Goal: Information Seeking & Learning: Compare options

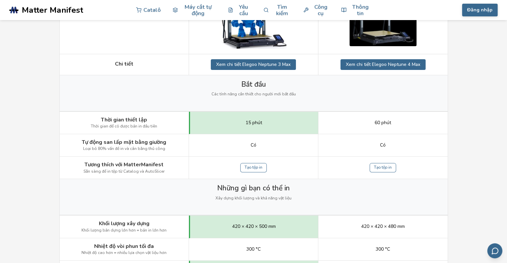
scroll to position [201, 0]
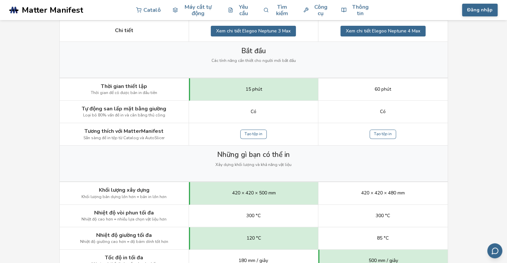
drag, startPoint x: 470, startPoint y: 116, endPoint x: 467, endPoint y: 90, distance: 26.0
click at [408, 88] on div "60 phút" at bounding box center [382, 89] width 129 height 22
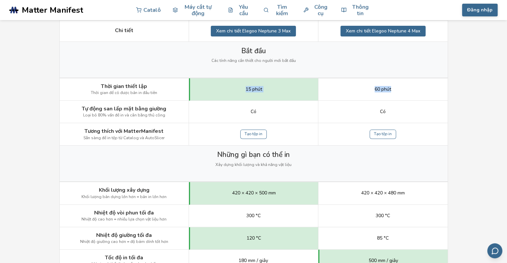
drag, startPoint x: 339, startPoint y: 85, endPoint x: 241, endPoint y: 88, distance: 97.6
click at [0, 0] on div "Thời gian thiết lập Thời gian để có được bản in đầu tiên 15 phút 60 phút" at bounding box center [0, 0] width 0 height 0
drag, startPoint x: 241, startPoint y: 88, endPoint x: 322, endPoint y: 89, distance: 80.5
click at [322, 89] on div "60 phút" at bounding box center [382, 89] width 129 height 22
click at [349, 93] on div "60 phút" at bounding box center [382, 89] width 129 height 22
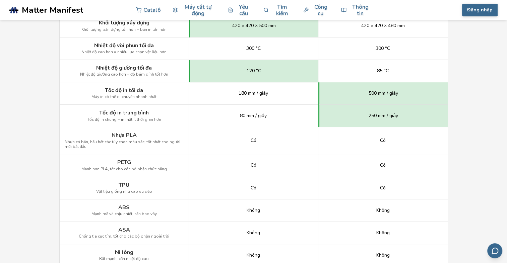
scroll to position [335, 0]
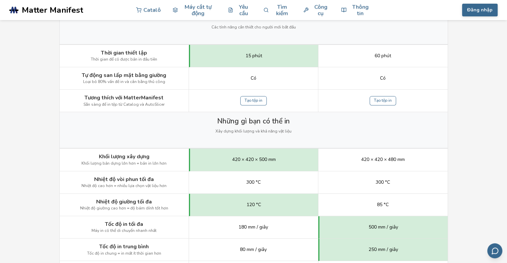
scroll to position [268, 0]
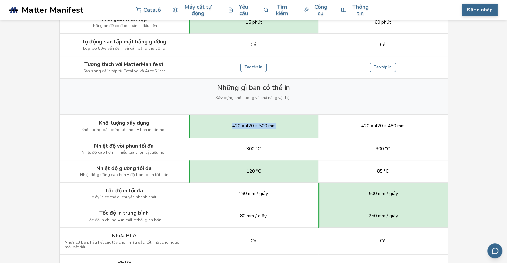
drag, startPoint x: 228, startPoint y: 127, endPoint x: 283, endPoint y: 124, distance: 55.0
click at [283, 124] on div "420 × 420 × 500 mm" at bounding box center [253, 126] width 129 height 22
drag, startPoint x: 283, startPoint y: 124, endPoint x: 372, endPoint y: 123, distance: 88.8
click at [372, 124] on span "420 × 420 × 480 mm" at bounding box center [383, 126] width 44 height 5
drag, startPoint x: 387, startPoint y: 126, endPoint x: 401, endPoint y: 124, distance: 13.9
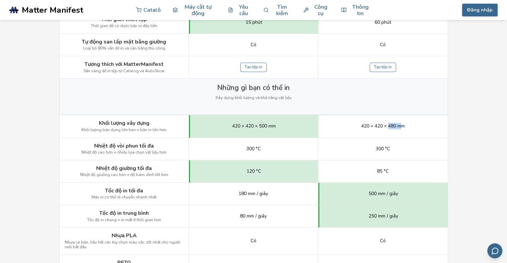
click at [401, 124] on span "420 × 420 × 480 mm" at bounding box center [383, 126] width 44 height 5
click at [420, 172] on div "85 °C" at bounding box center [382, 172] width 129 height 22
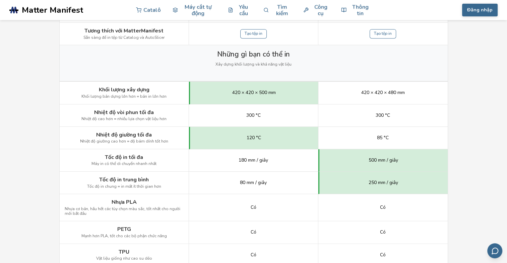
scroll to position [335, 0]
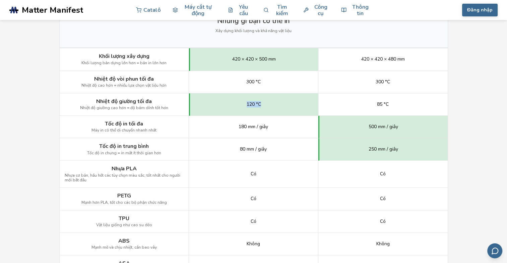
drag, startPoint x: 239, startPoint y: 103, endPoint x: 263, endPoint y: 102, distance: 23.8
click at [263, 102] on div "120 °C" at bounding box center [253, 105] width 129 height 22
drag, startPoint x: 263, startPoint y: 102, endPoint x: 292, endPoint y: 103, distance: 28.8
click at [292, 103] on div "120 °C" at bounding box center [253, 105] width 129 height 22
click at [284, 104] on div "120 °C" at bounding box center [253, 105] width 129 height 22
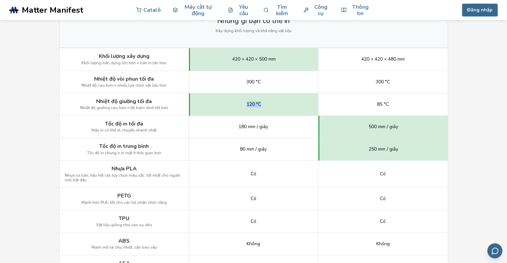
click at [236, 108] on div "120 °C" at bounding box center [253, 105] width 129 height 22
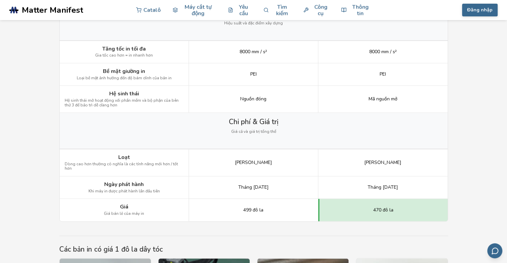
scroll to position [905, 0]
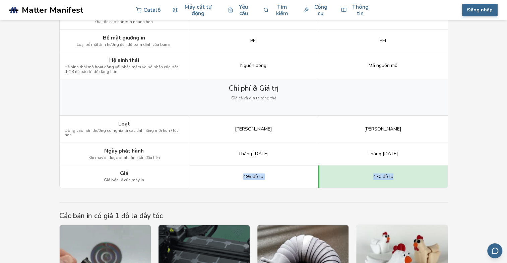
drag, startPoint x: 300, startPoint y: 166, endPoint x: 412, endPoint y: 163, distance: 112.7
click at [0, 0] on div "Giá Giá bán lẻ của máy in 499 đô la 470 đô la" at bounding box center [0, 0] width 0 height 0
click at [330, 178] on div "470 đô la" at bounding box center [382, 177] width 129 height 22
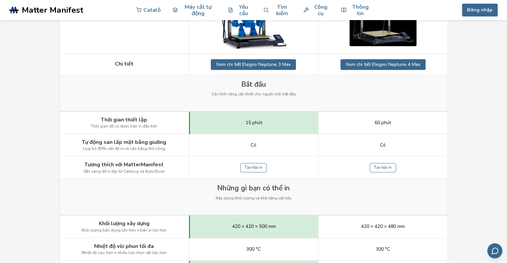
scroll to position [201, 0]
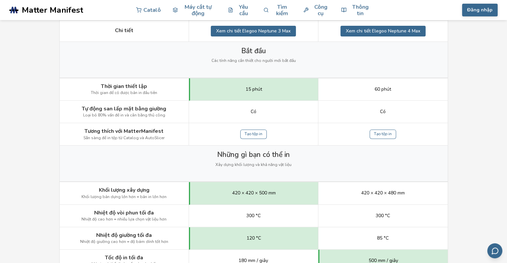
drag, startPoint x: 459, startPoint y: 85, endPoint x: 466, endPoint y: 59, distance: 26.8
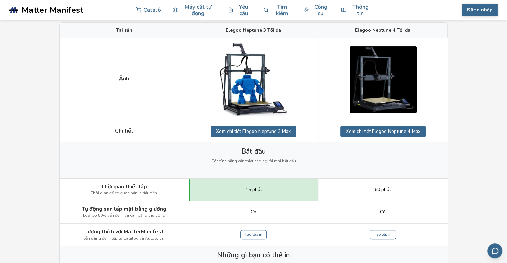
scroll to position [0, 0]
